Goal: Task Accomplishment & Management: Use online tool/utility

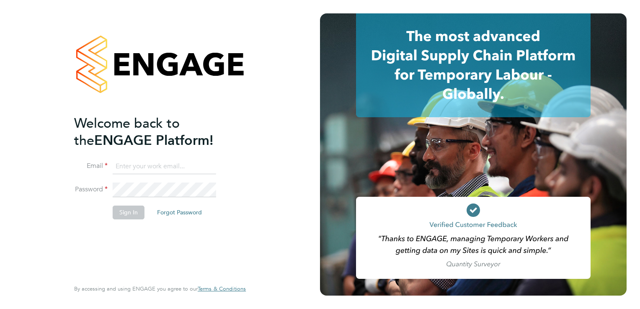
type input "svetla.jones@bandk.co.uk"
click at [129, 212] on button "Sign In" at bounding box center [129, 212] width 32 height 13
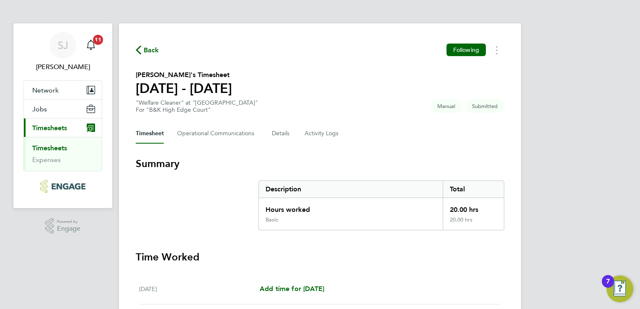
click at [612, 136] on div "[PERSON_NAME] Notifications 11 Applications: Network Sites Jobs Placements Curr…" at bounding box center [320, 301] width 640 height 602
click at [517, 159] on div "Back Following [PERSON_NAME]'s Timesheet [DATE] - [DATE] "Welfare Cleaner" at "…" at bounding box center [320, 305] width 402 height 565
drag, startPoint x: 636, startPoint y: 116, endPoint x: 640, endPoint y: 196, distance: 79.2
click at [639, 196] on html "[PERSON_NAME] Notifications 11 Applications: Network Sites Jobs Placements Curr…" at bounding box center [320, 301] width 640 height 602
click at [454, 260] on h3 "Time Worked" at bounding box center [320, 256] width 368 height 13
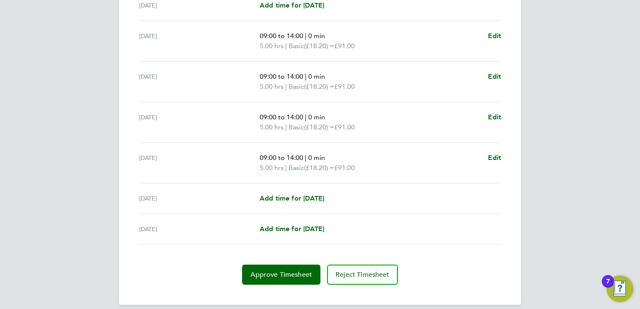
scroll to position [285, 0]
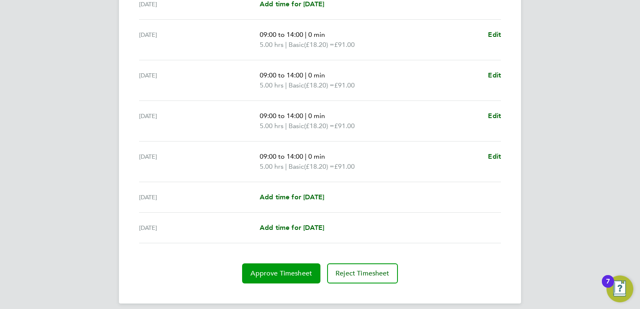
click at [271, 272] on span "Approve Timesheet" at bounding box center [281, 273] width 62 height 8
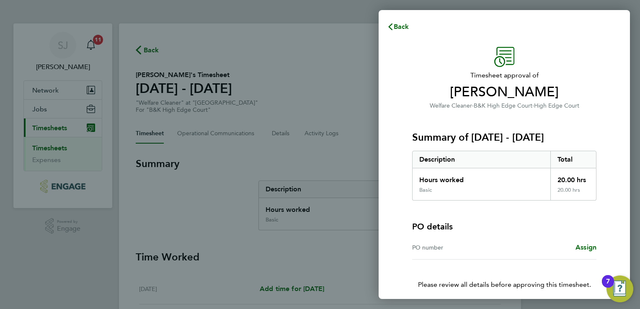
click at [616, 214] on div "Timesheet approval of [PERSON_NAME] Welfare Cleaner · B&K High Edge Court · Hig…" at bounding box center [503, 185] width 251 height 296
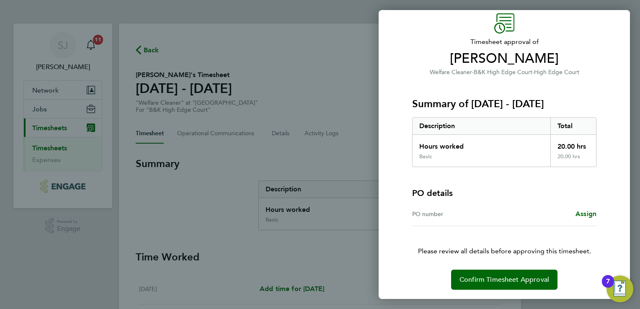
scroll to position [33, 0]
click at [495, 274] on button "Confirm Timesheet Approval" at bounding box center [504, 280] width 106 height 20
